Goal: Task Accomplishment & Management: Manage account settings

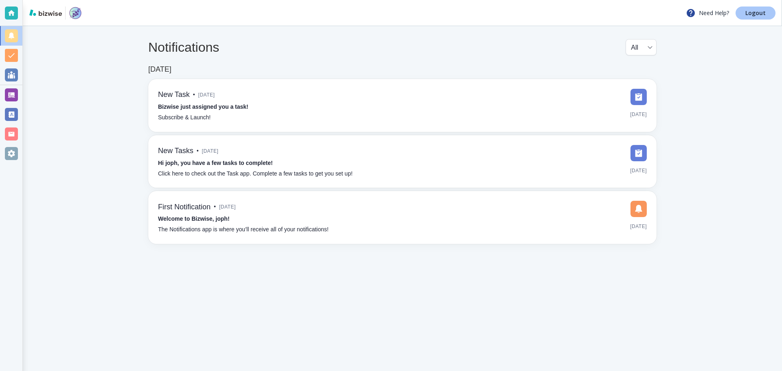
click at [747, 12] on p "Logout" at bounding box center [755, 13] width 20 height 6
